Goal: Find specific page/section: Find specific page/section

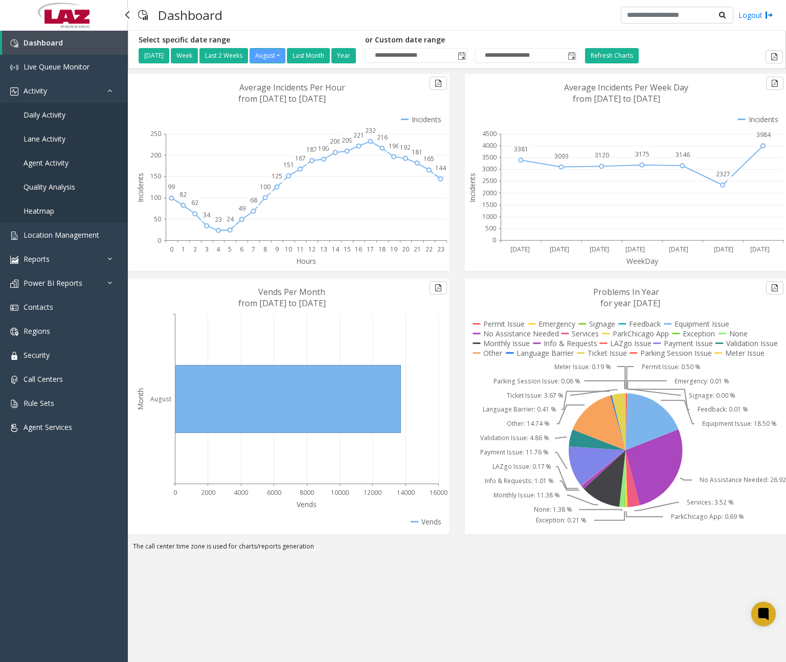
click at [68, 111] on link "Daily Activity" at bounding box center [64, 115] width 128 height 24
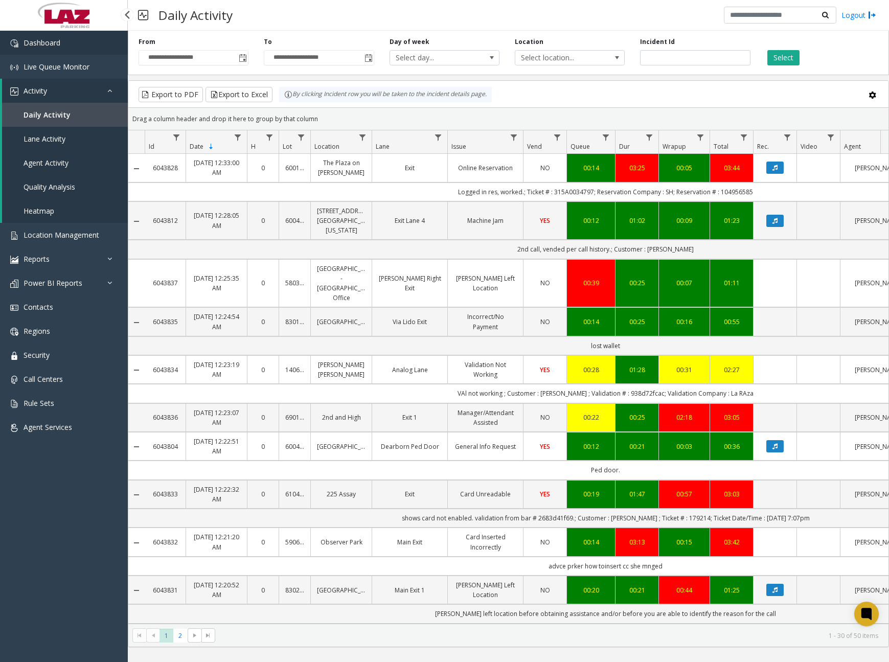
click at [45, 43] on span "Dashboard" at bounding box center [42, 43] width 37 height 10
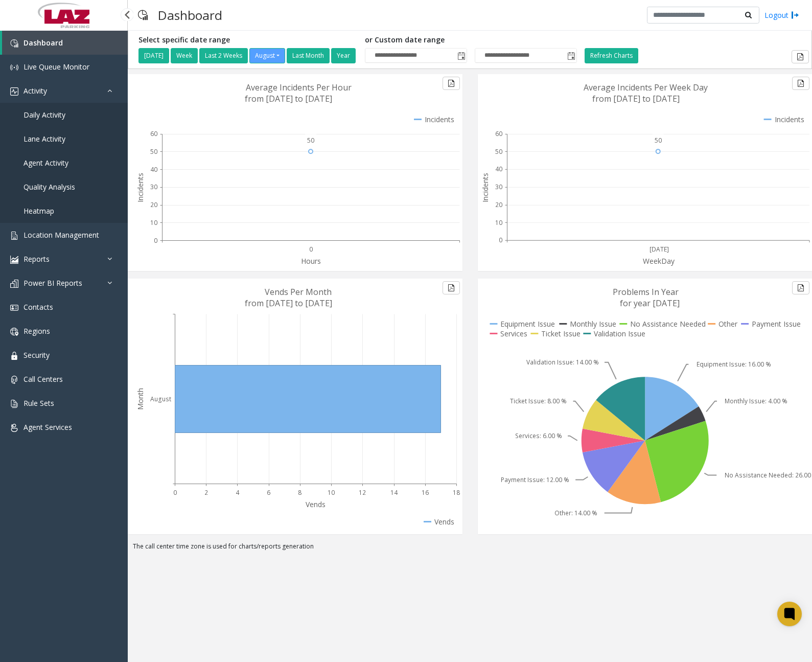
click at [71, 114] on link "Daily Activity" at bounding box center [64, 115] width 128 height 24
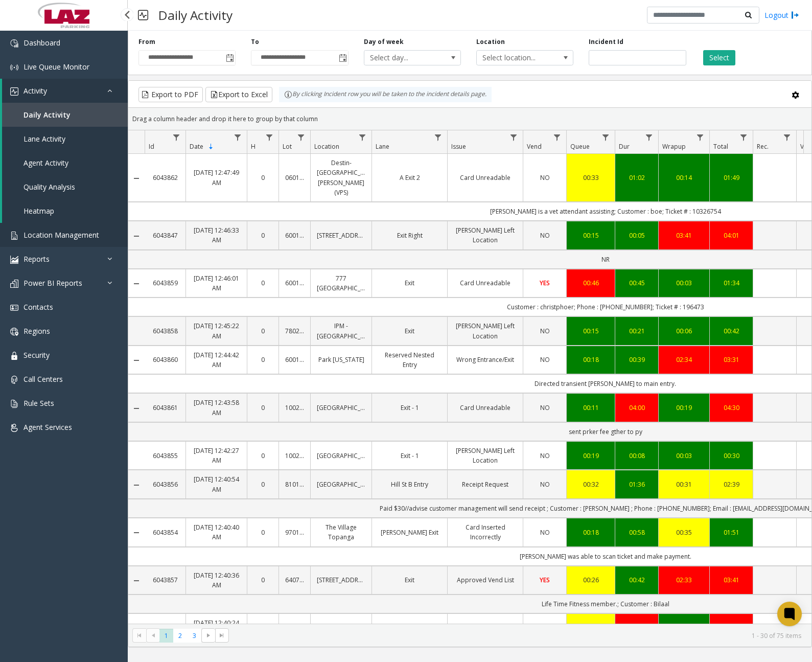
click at [80, 235] on span "Location Management" at bounding box center [62, 235] width 76 height 10
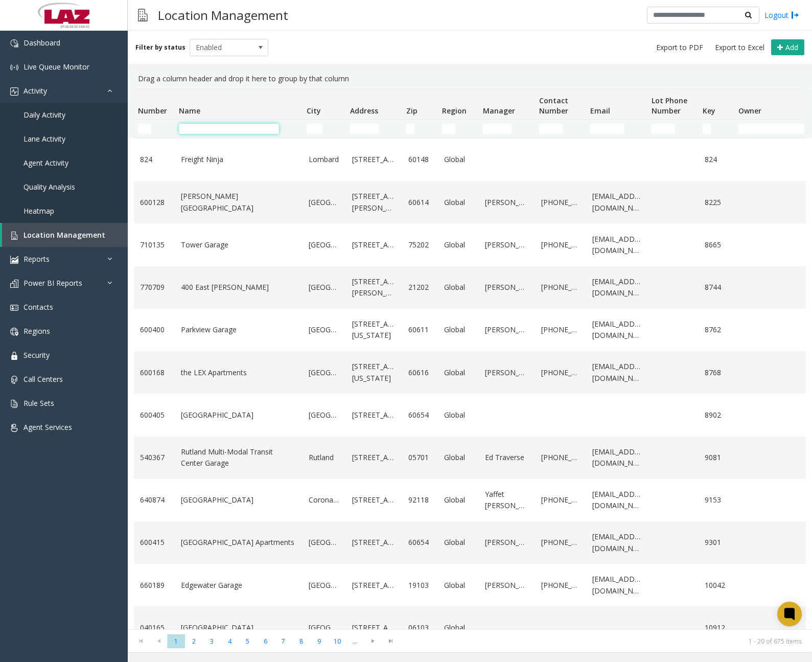
click at [212, 128] on input "Name Filter" at bounding box center [229, 129] width 100 height 10
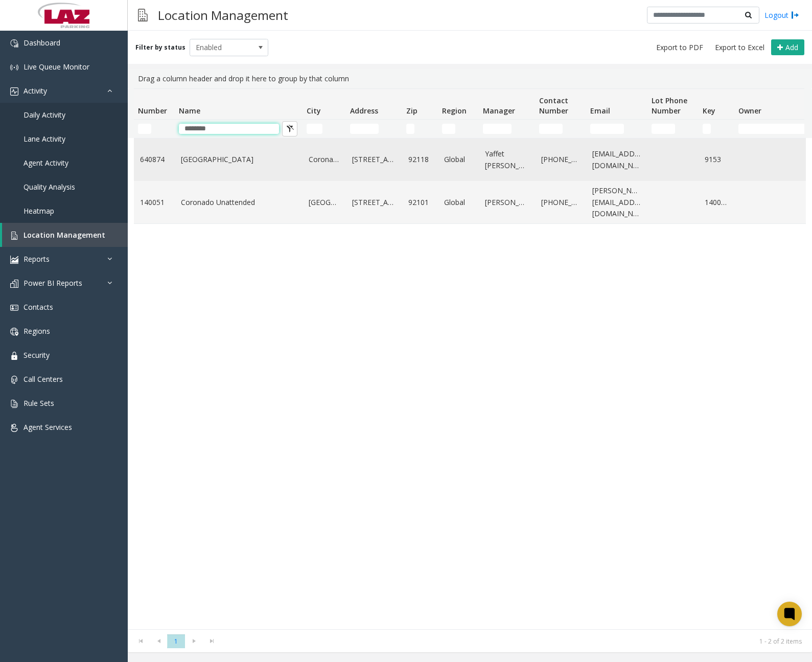
type input "********"
click at [211, 156] on link "[GEOGRAPHIC_DATA]" at bounding box center [239, 159] width 116 height 11
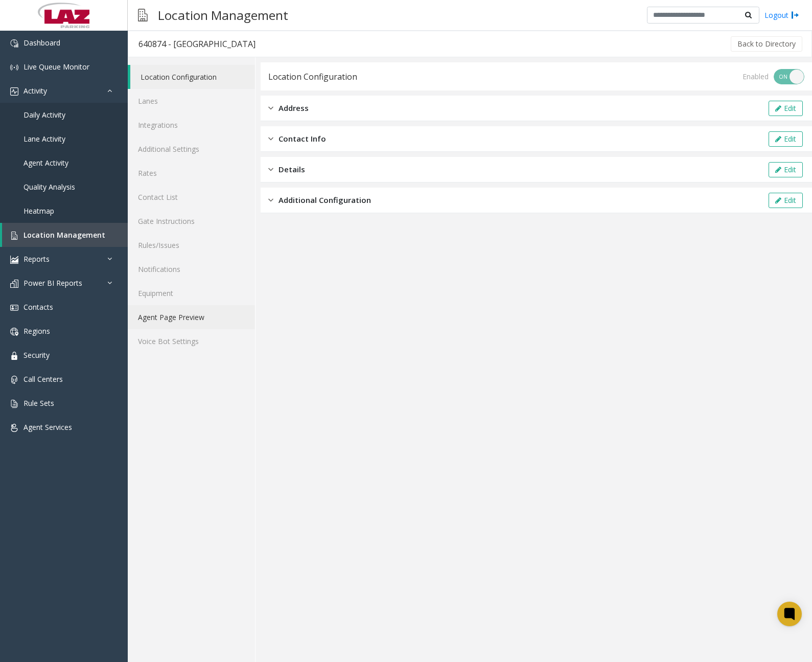
click at [181, 319] on link "Agent Page Preview" at bounding box center [191, 317] width 127 height 24
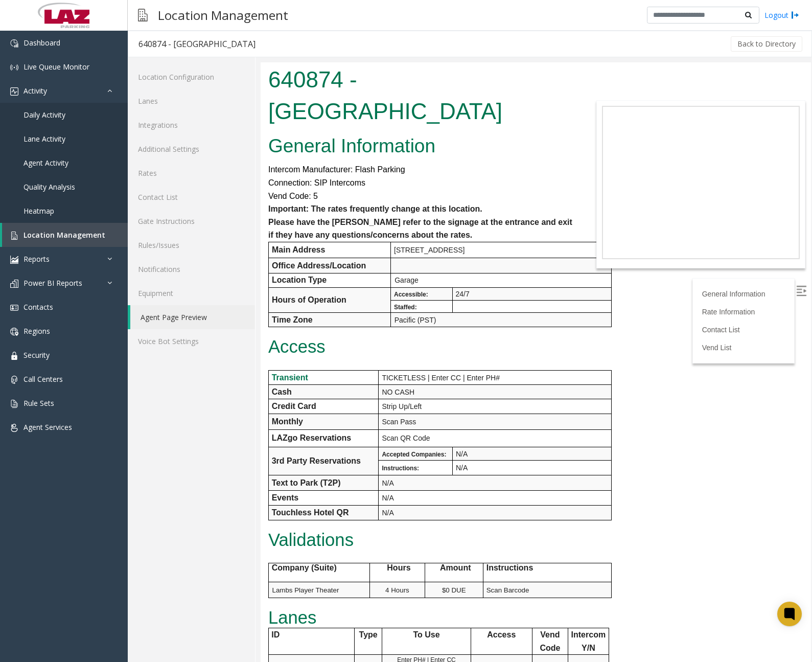
click at [366, 22] on div "Location Management Logout" at bounding box center [470, 15] width 684 height 31
click at [381, 38] on div "Back to Directory" at bounding box center [535, 44] width 538 height 26
click at [61, 50] on link "Dashboard" at bounding box center [64, 43] width 128 height 24
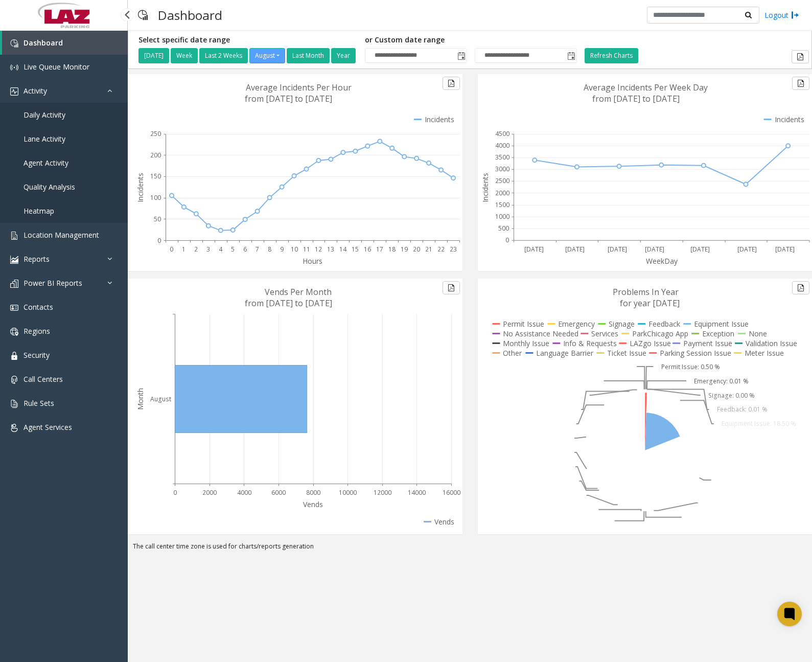
click at [51, 118] on span "Daily Activity" at bounding box center [45, 115] width 42 height 10
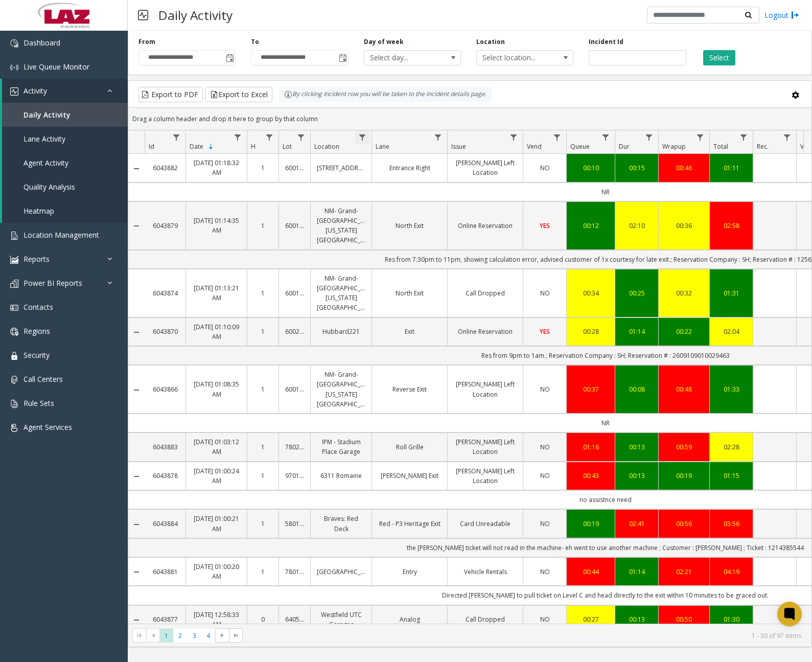
click at [361, 137] on span "Data table" at bounding box center [362, 137] width 8 height 8
drag, startPoint x: 397, startPoint y: 174, endPoint x: 399, endPoint y: 183, distance: 9.4
click at [397, 174] on input "Location Filter" at bounding box center [406, 181] width 87 height 17
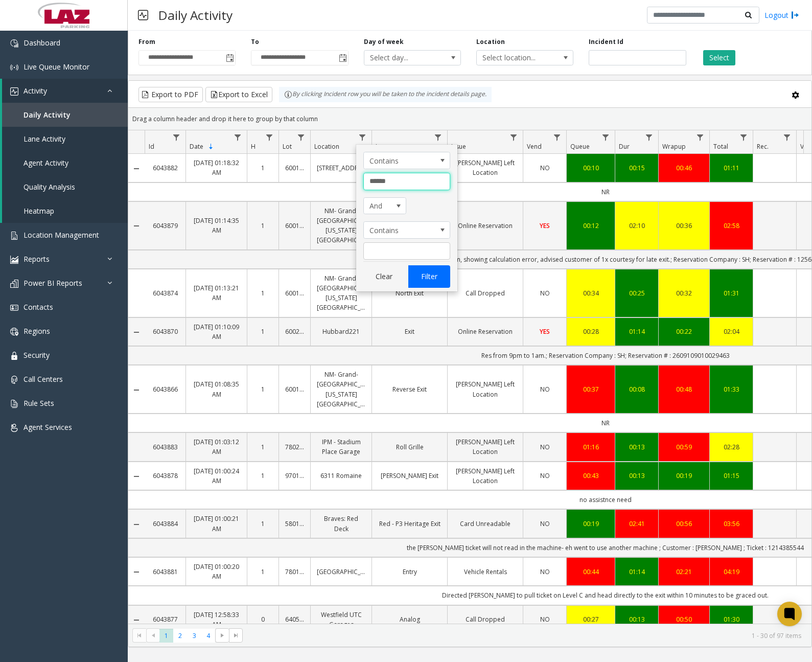
type input "******"
click at [418, 273] on button "Filter" at bounding box center [429, 276] width 42 height 22
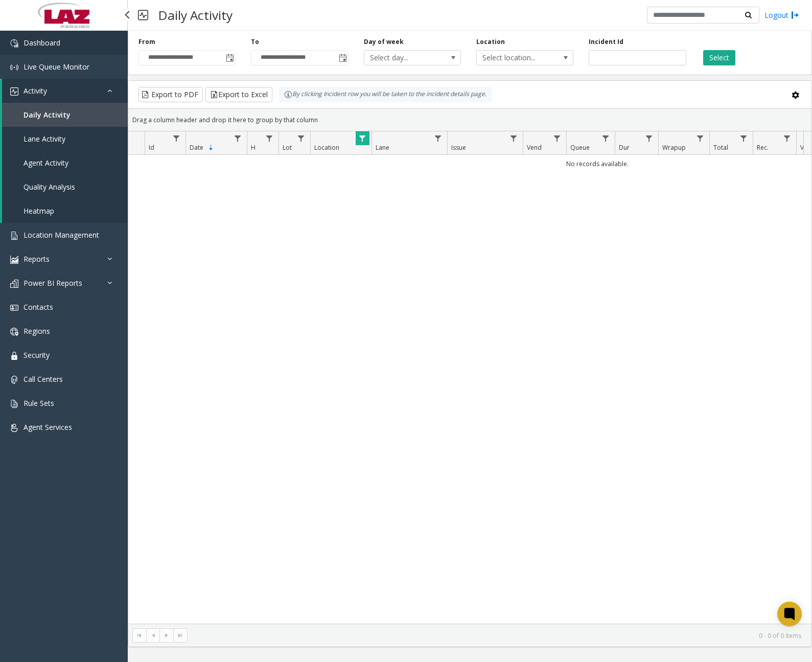
click at [65, 42] on link "Dashboard" at bounding box center [64, 43] width 128 height 24
